Goal: Navigation & Orientation: Find specific page/section

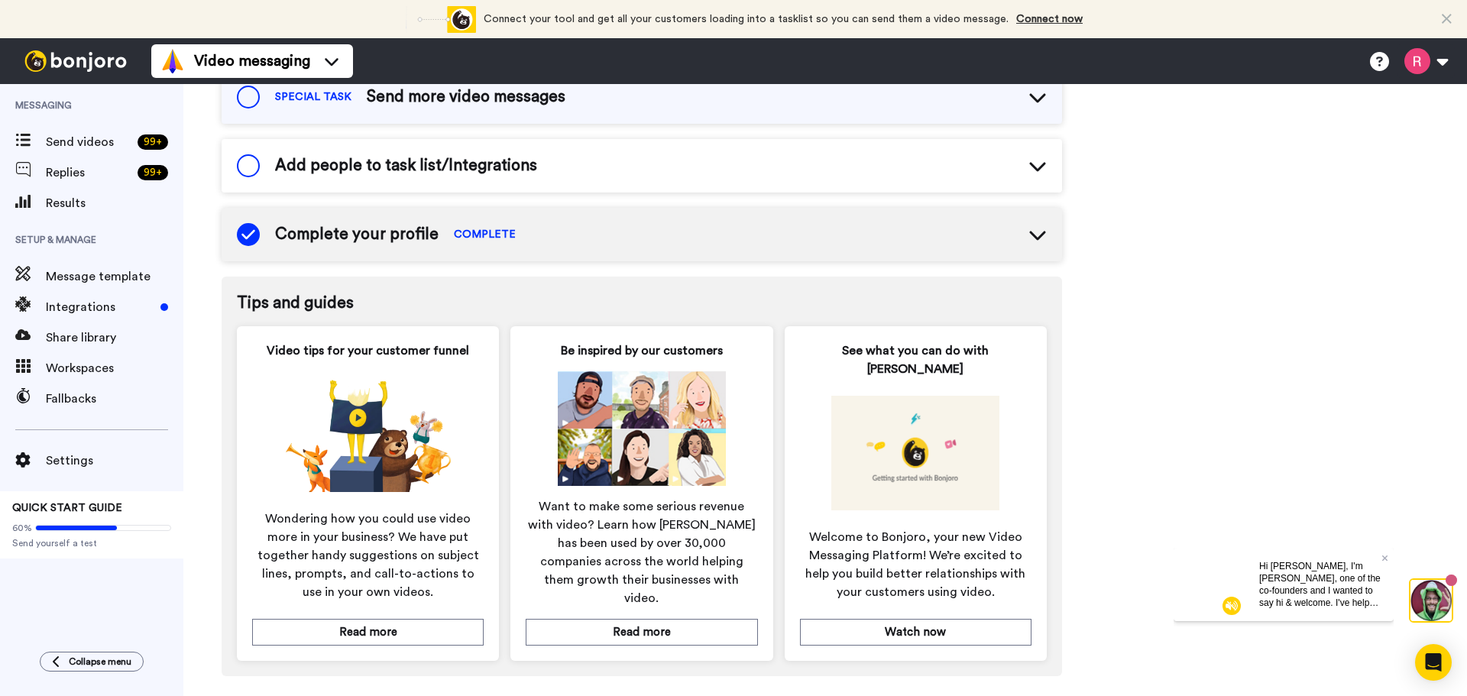
scroll to position [710, 0]
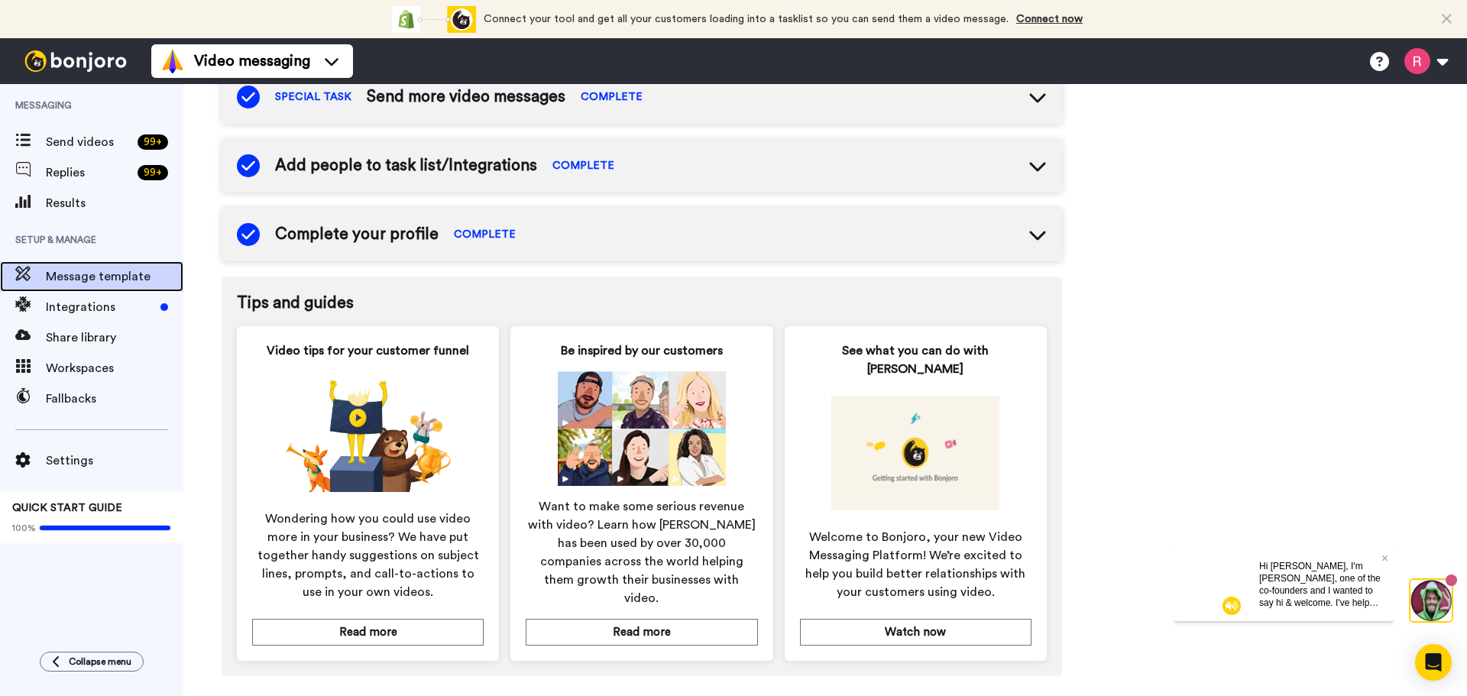
click at [74, 290] on div "Message template" at bounding box center [91, 276] width 183 height 31
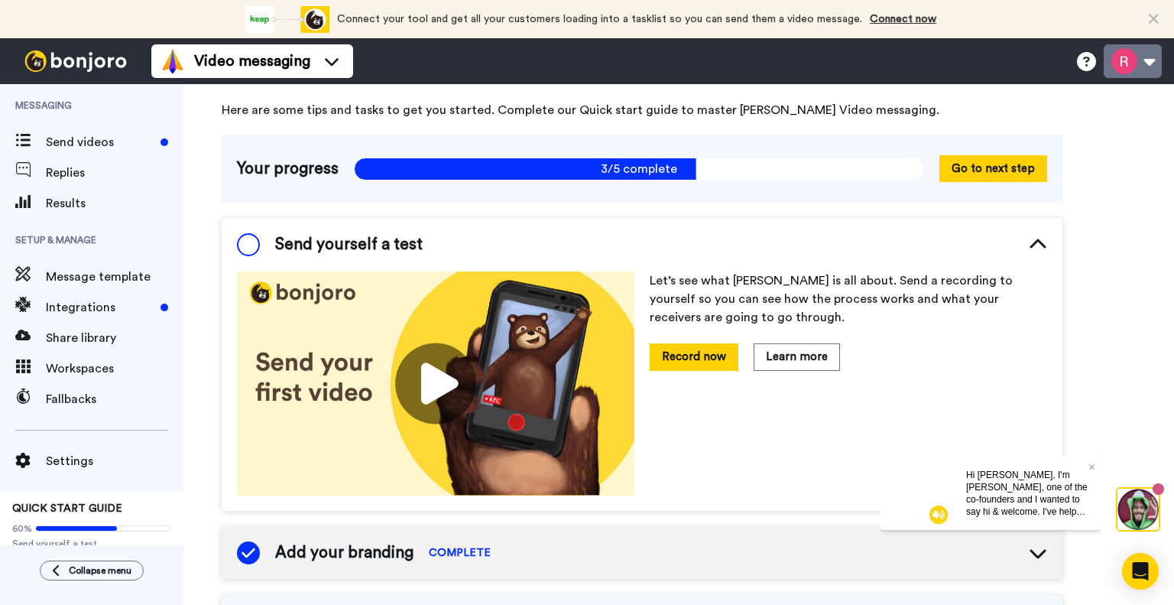
click at [728, 64] on button at bounding box center [1133, 61] width 58 height 34
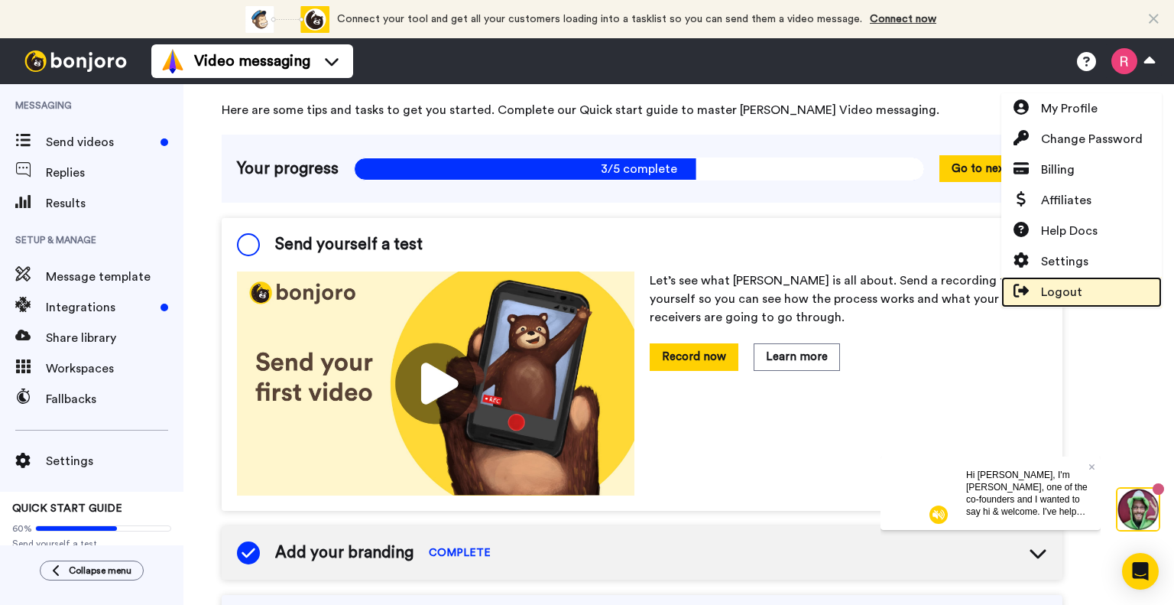
click at [728, 291] on span "Logout" at bounding box center [1061, 292] width 41 height 18
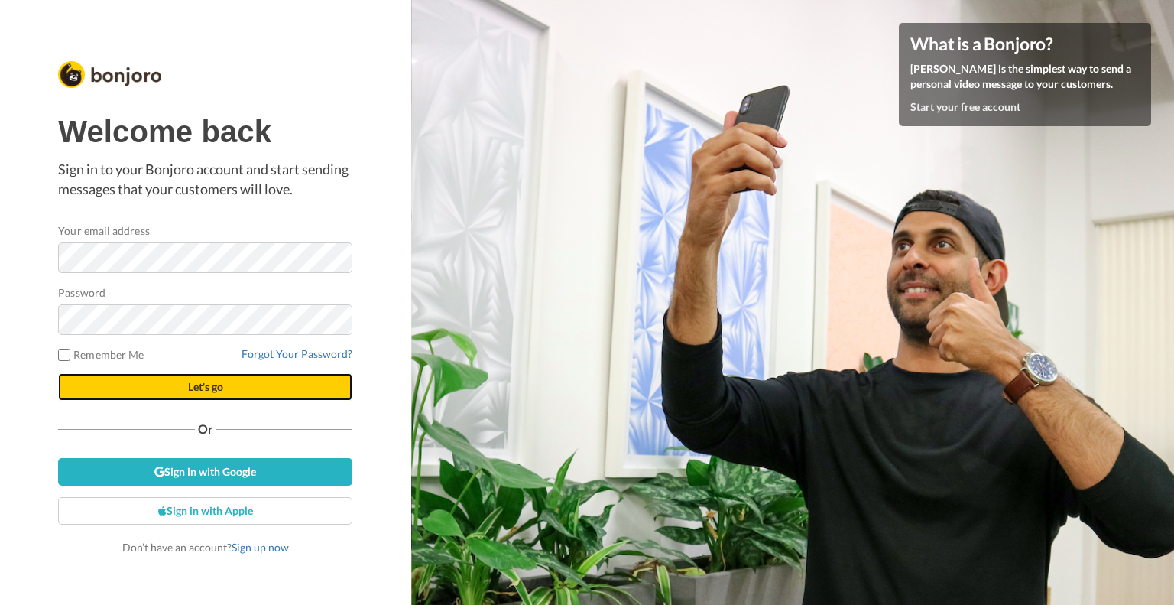
click at [226, 390] on button "Let's go" at bounding box center [205, 387] width 294 height 28
